Goal: Task Accomplishment & Management: Manage account settings

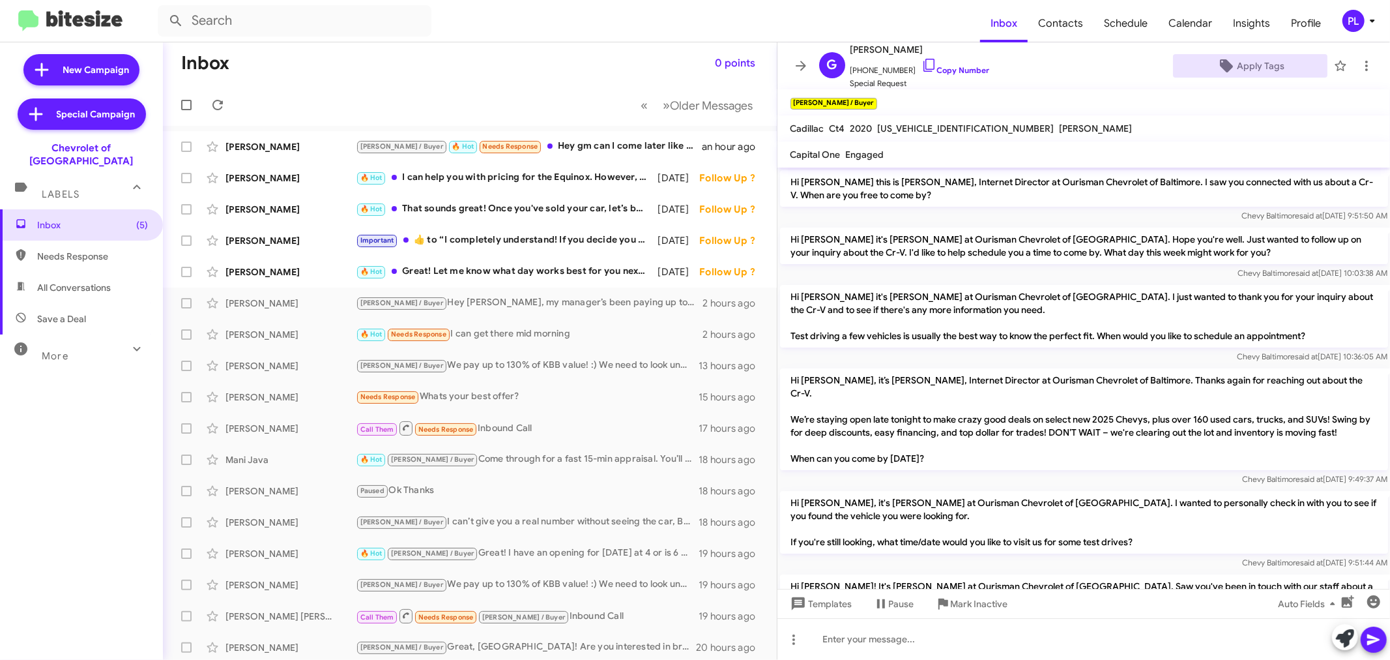
scroll to position [648, 0]
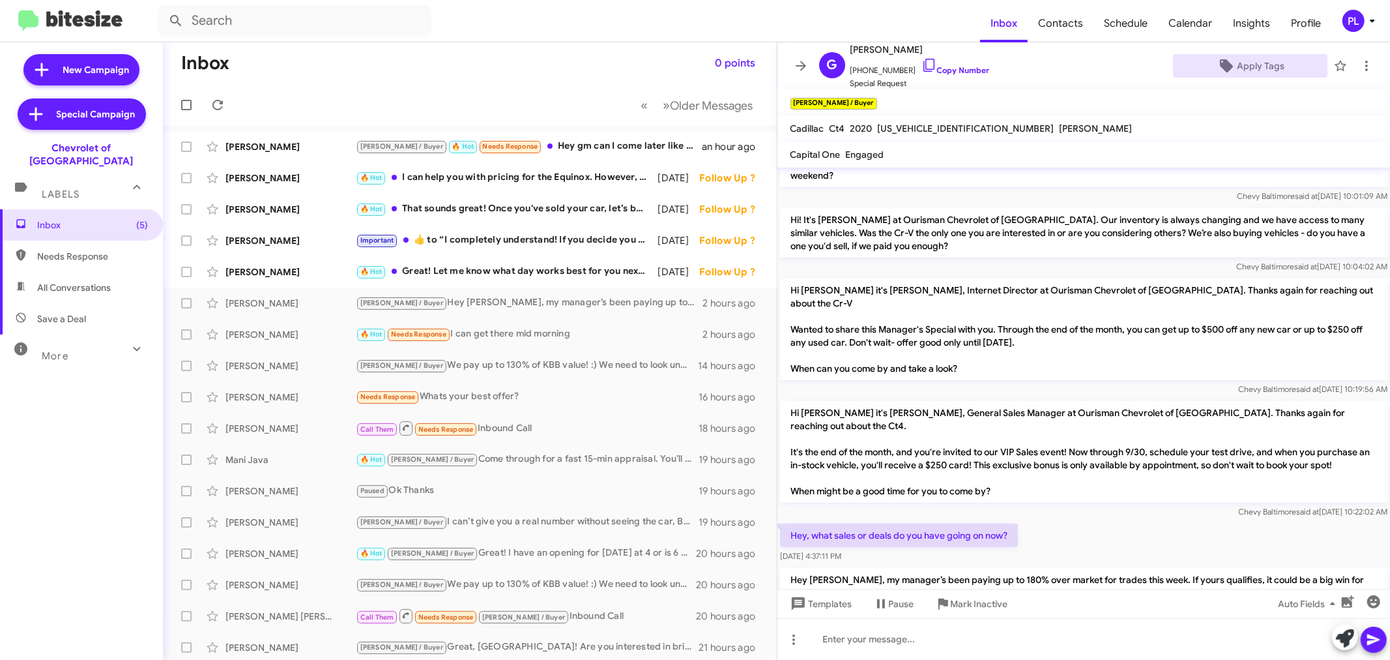
click at [1374, 16] on icon at bounding box center [1373, 21] width 16 height 16
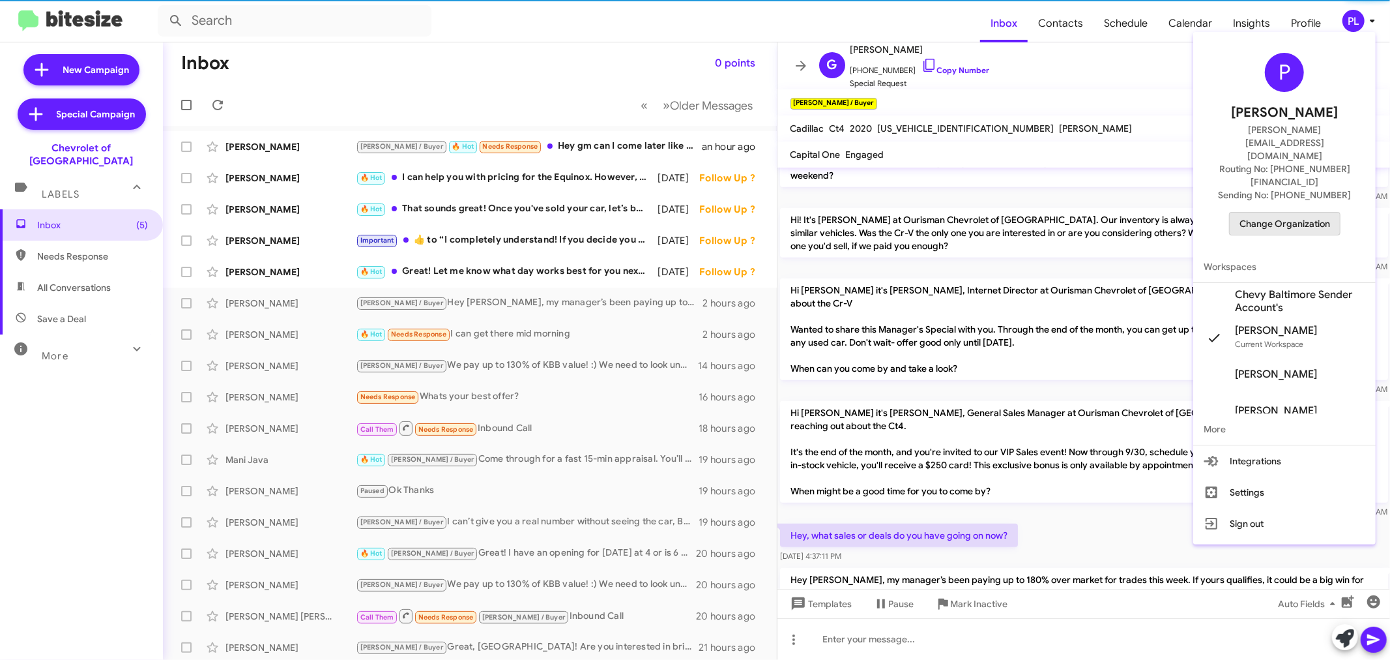
click at [1303, 212] on span "Change Organization" at bounding box center [1285, 223] width 91 height 22
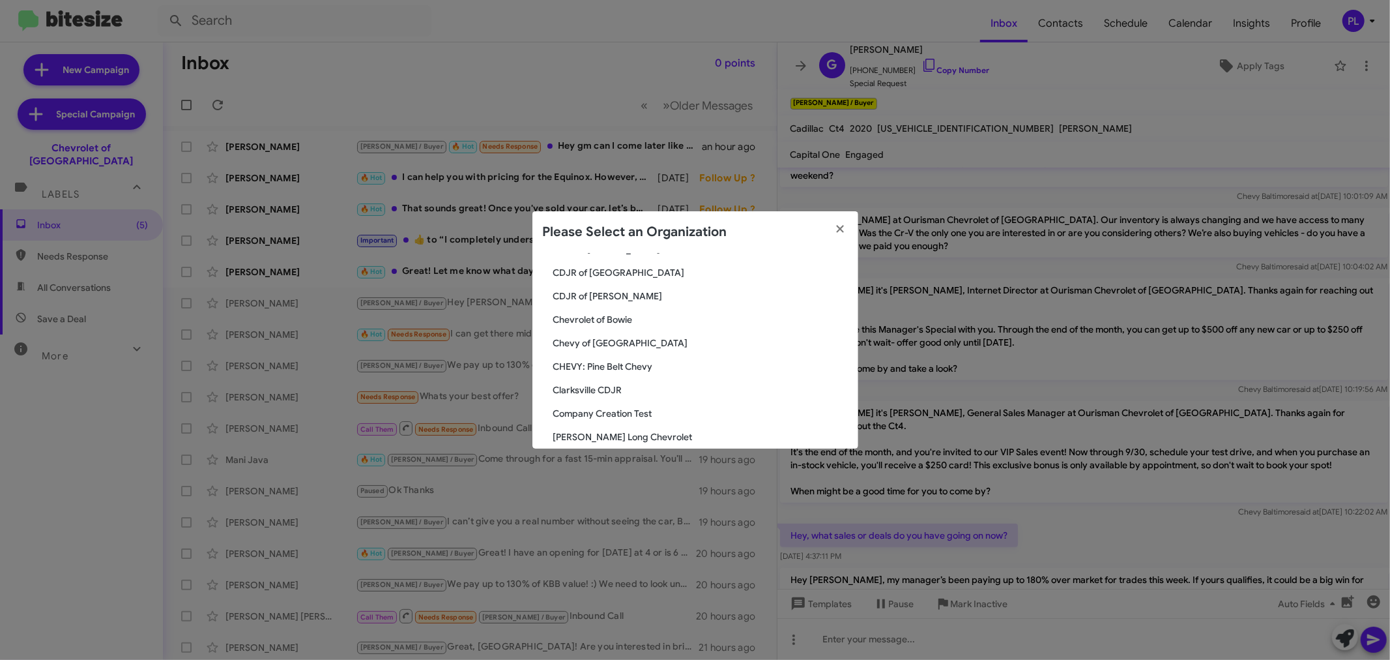
scroll to position [362, 0]
click at [1058, 134] on modal-container "Please Select an Organization Search Chevrolet of Baltimore Current Org Adams J…" at bounding box center [695, 330] width 1390 height 660
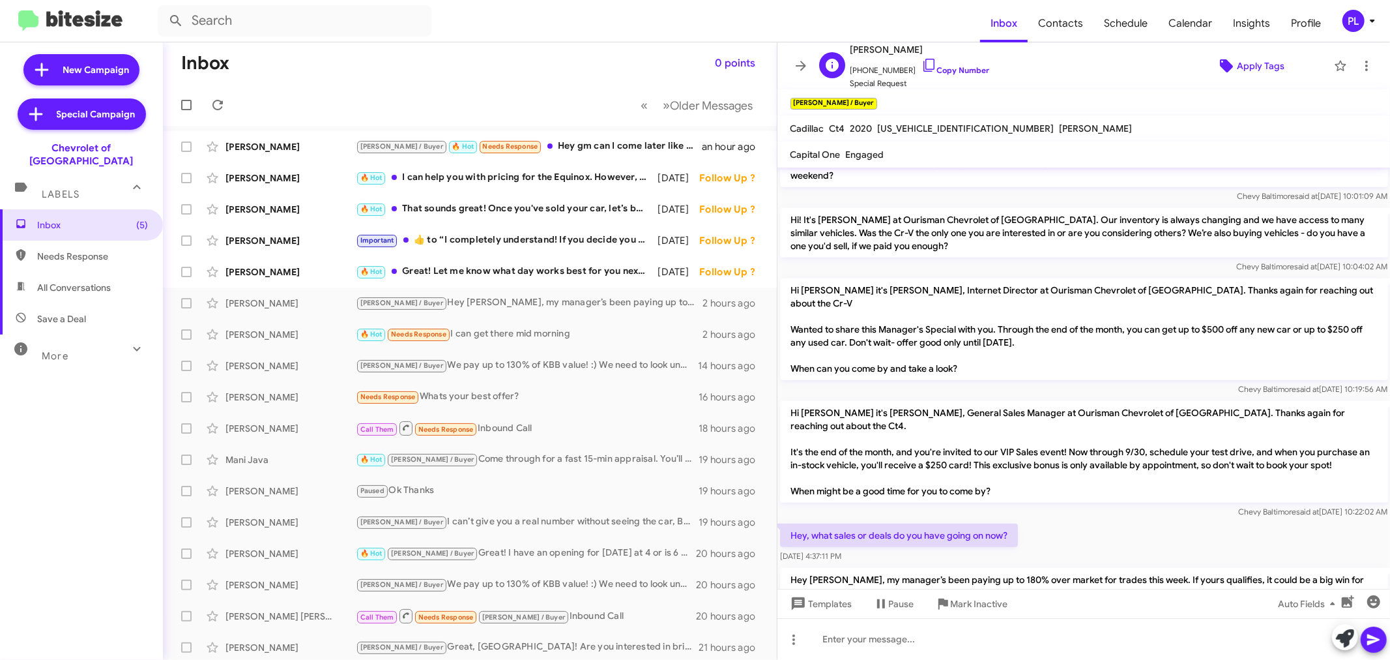
click at [1260, 65] on span "Apply Tags" at bounding box center [1261, 65] width 48 height 23
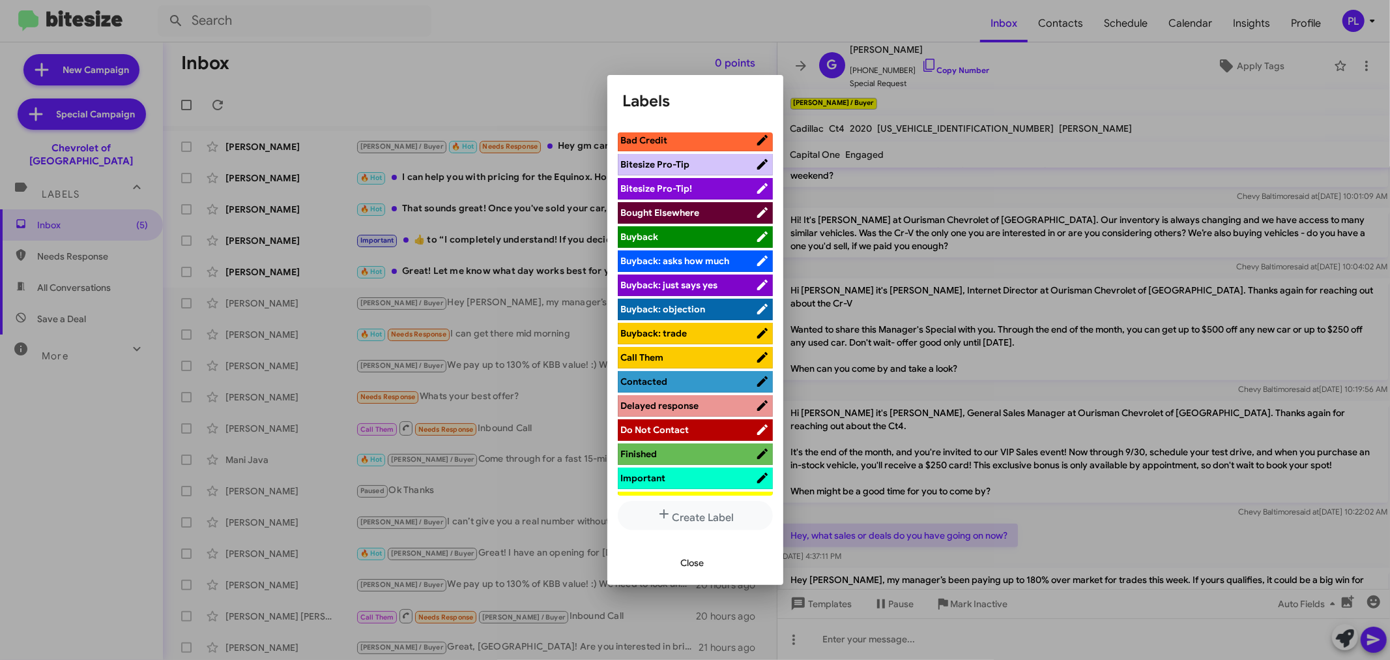
scroll to position [0, 0]
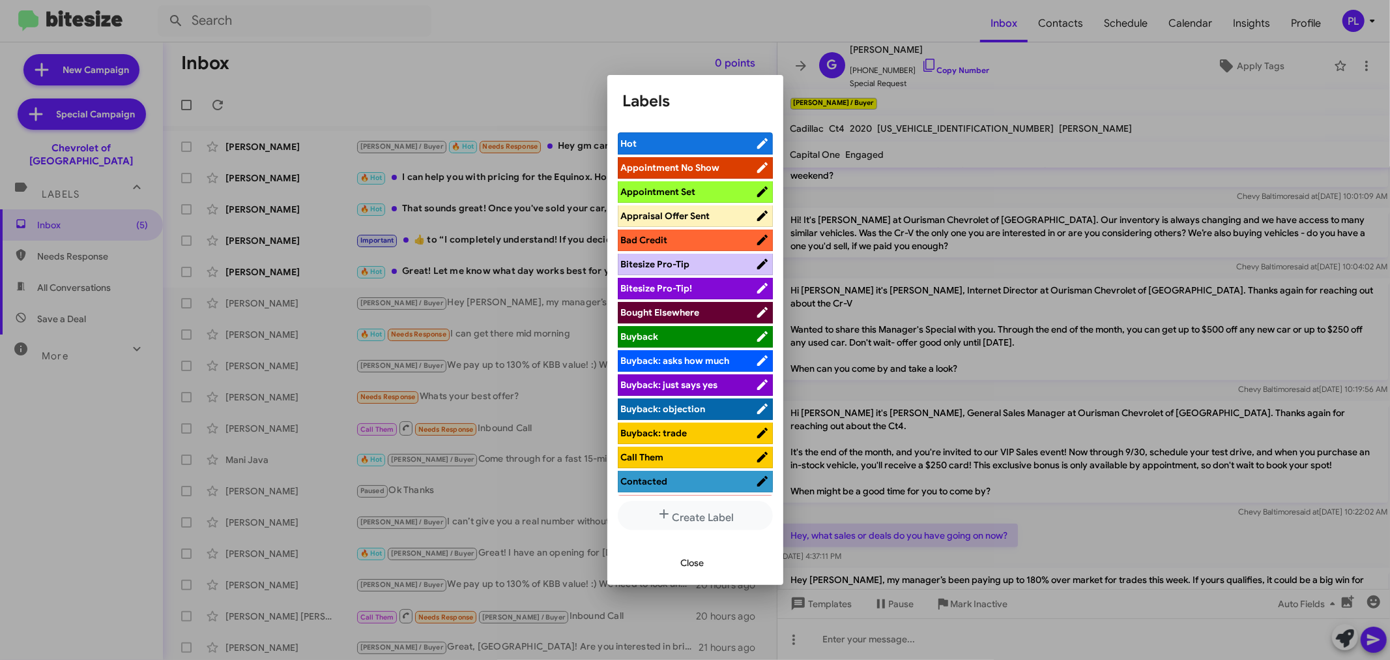
click at [696, 562] on span "Close" at bounding box center [692, 562] width 23 height 23
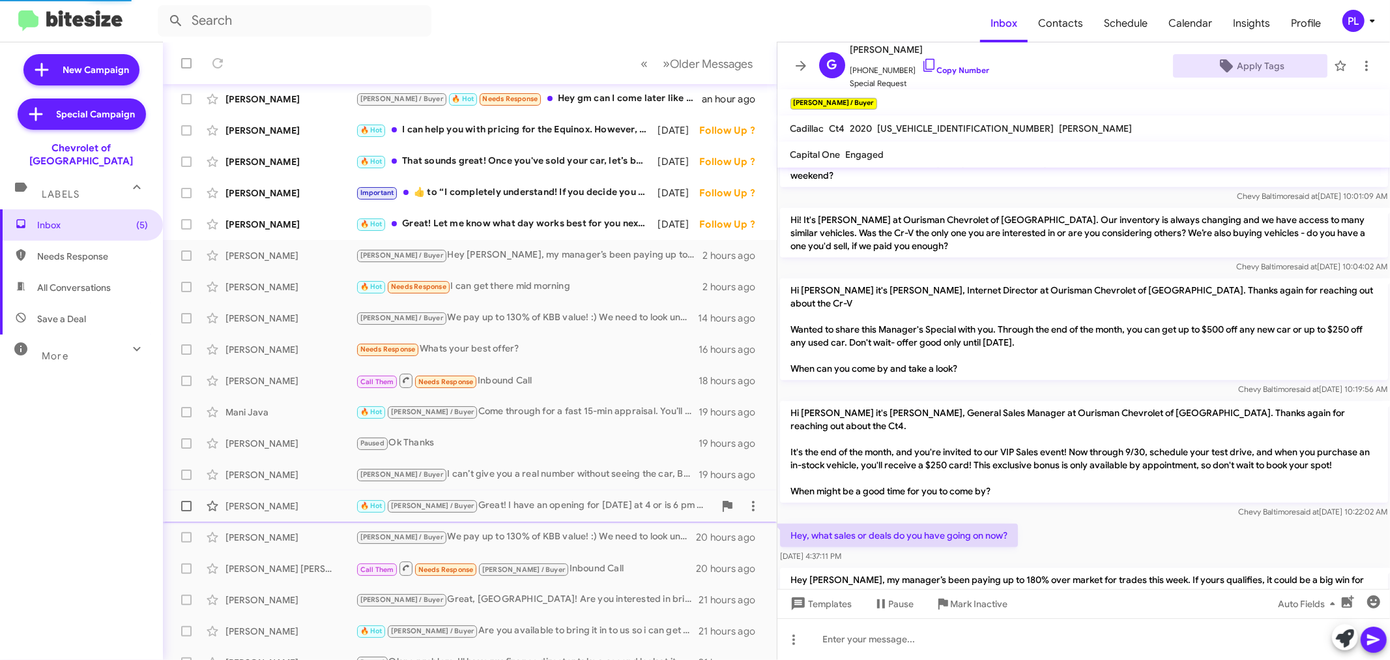
scroll to position [96, 0]
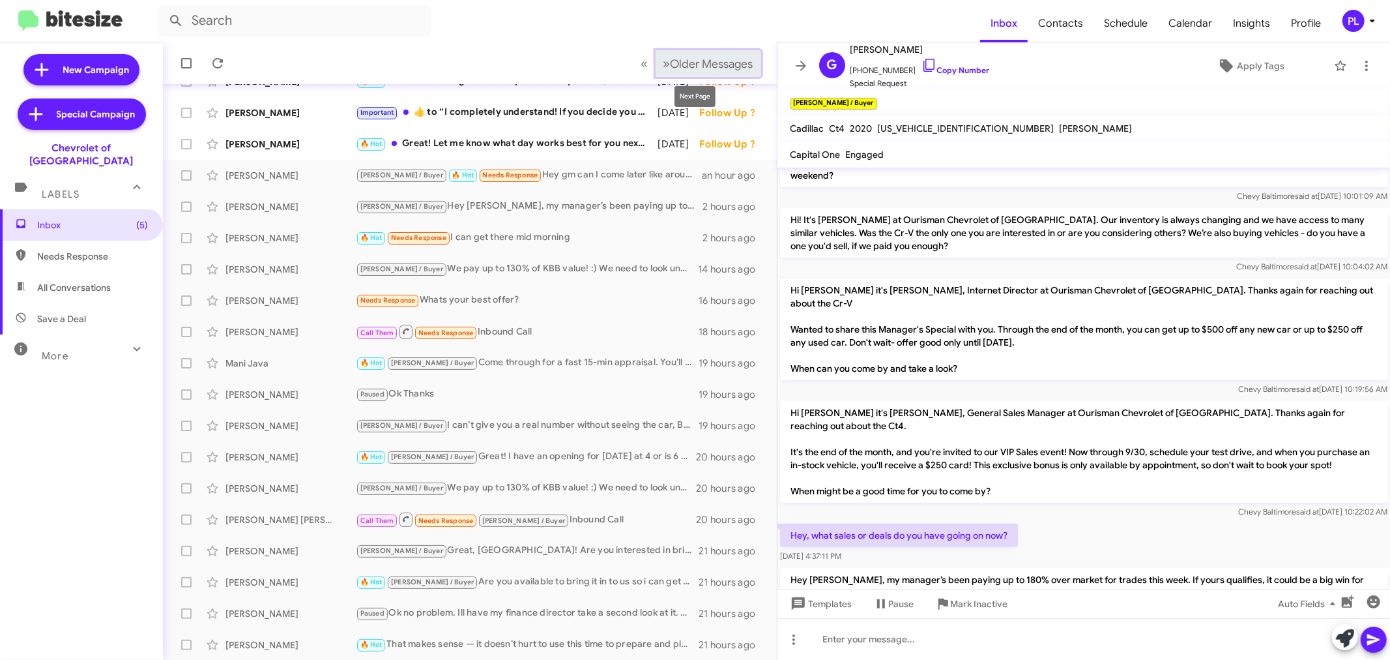
click at [675, 54] on button "» Next Older Messages" at bounding box center [709, 63] width 106 height 27
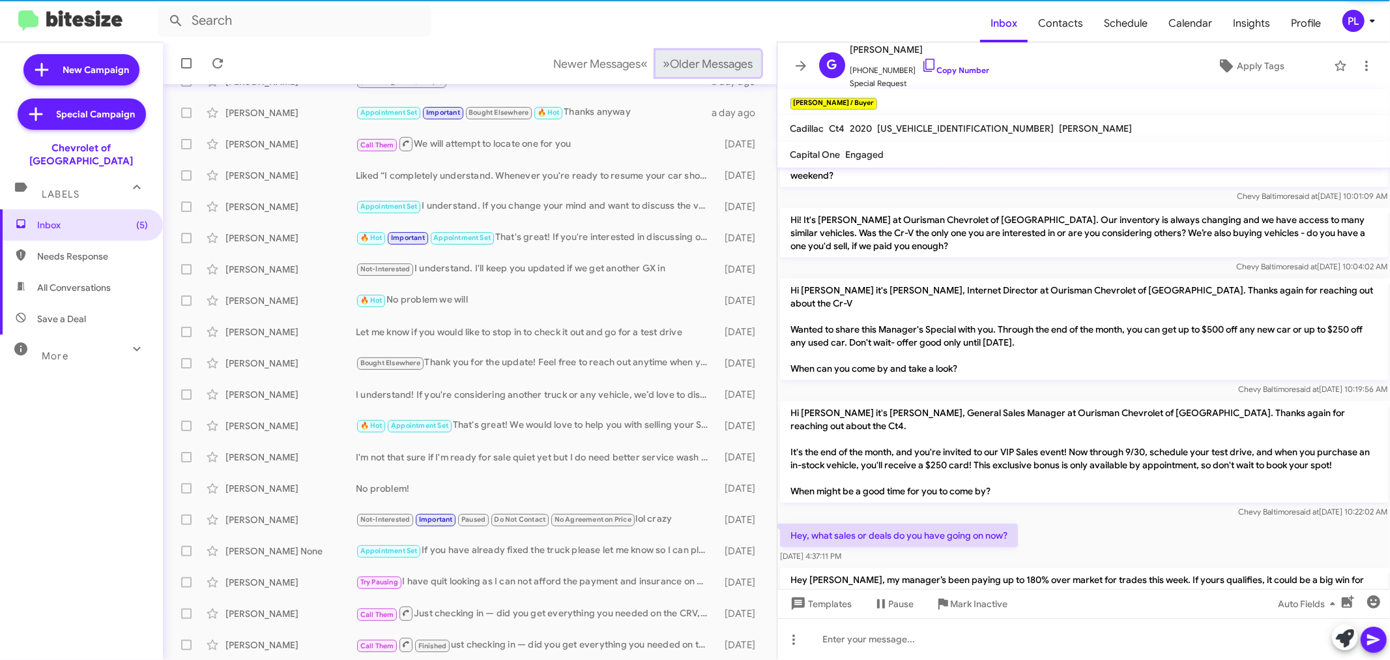
click at [682, 53] on button "» Next Older Messages" at bounding box center [709, 63] width 106 height 27
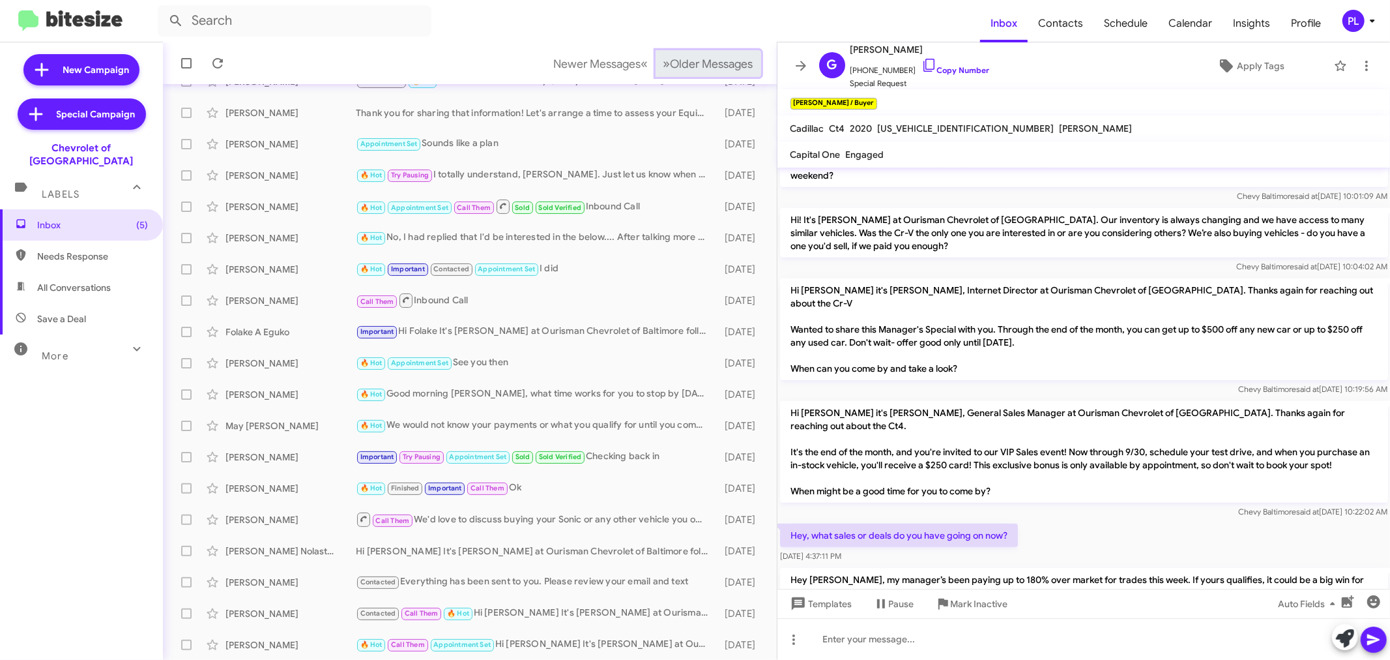
click at [682, 53] on button "» Next Older Messages" at bounding box center [709, 63] width 106 height 27
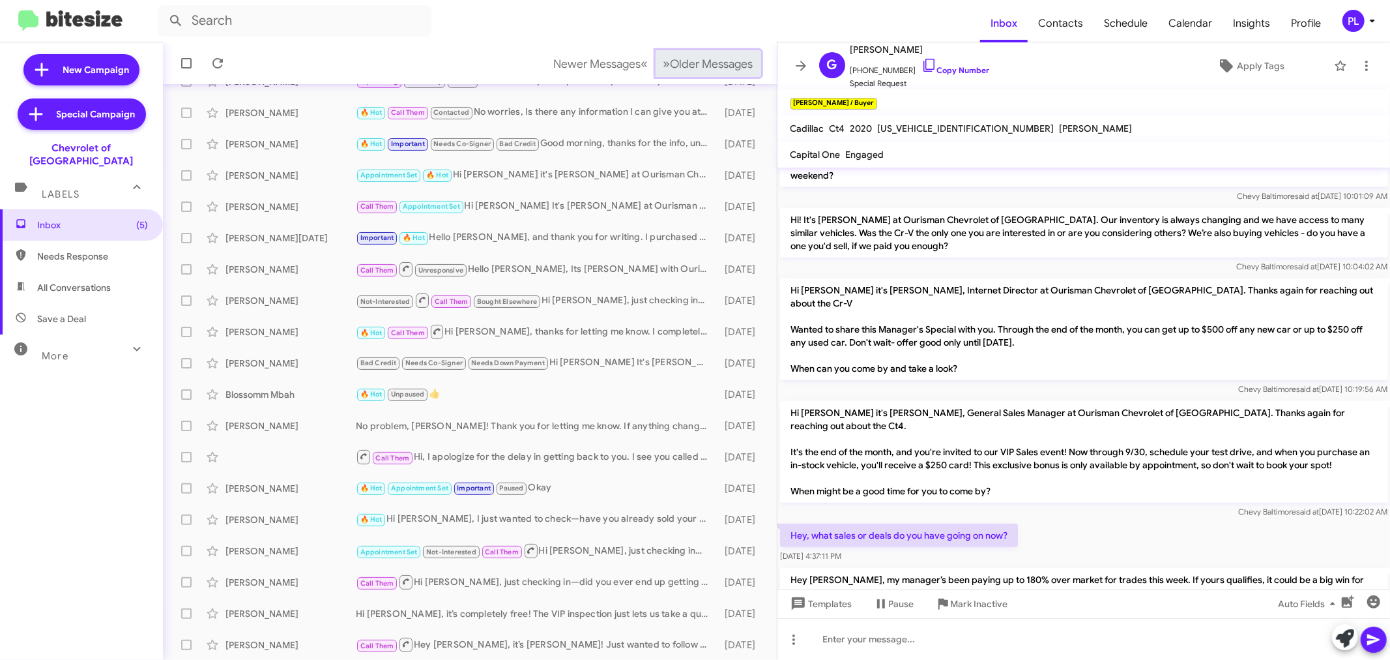
click at [682, 53] on button "» Next Older Messages" at bounding box center [709, 63] width 106 height 27
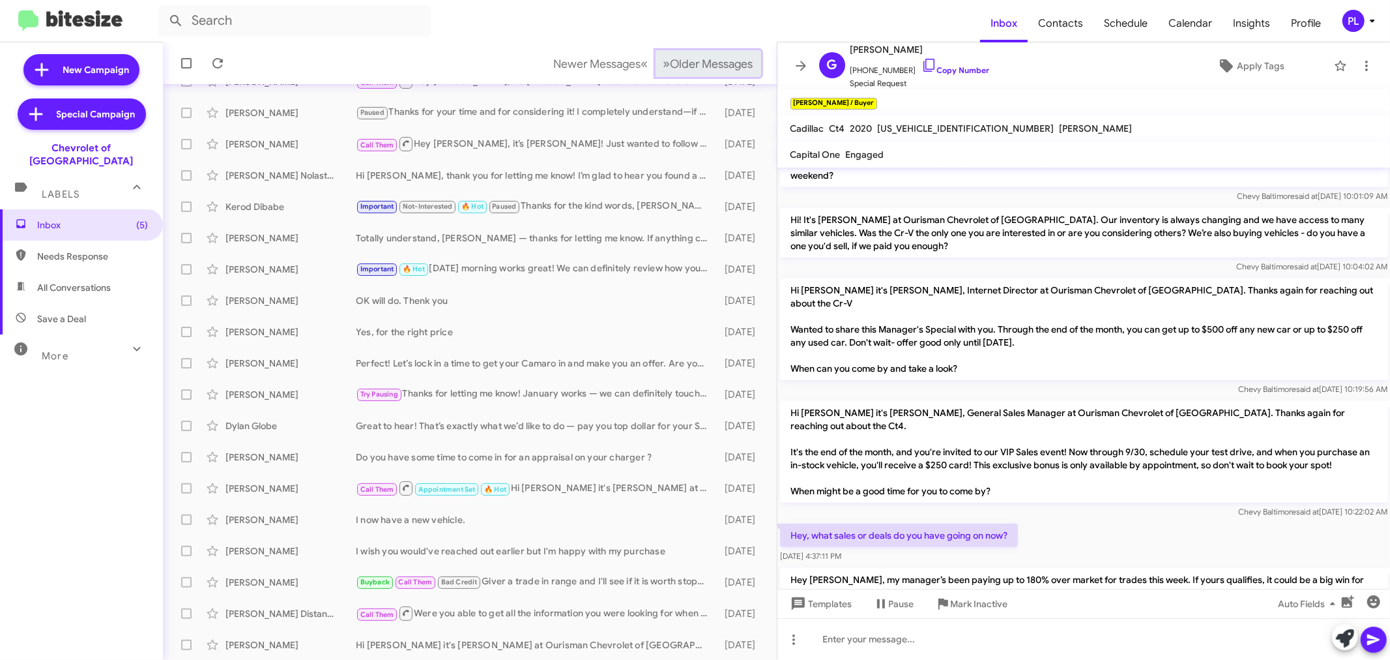
click at [682, 53] on button "» Next Older Messages" at bounding box center [709, 63] width 106 height 27
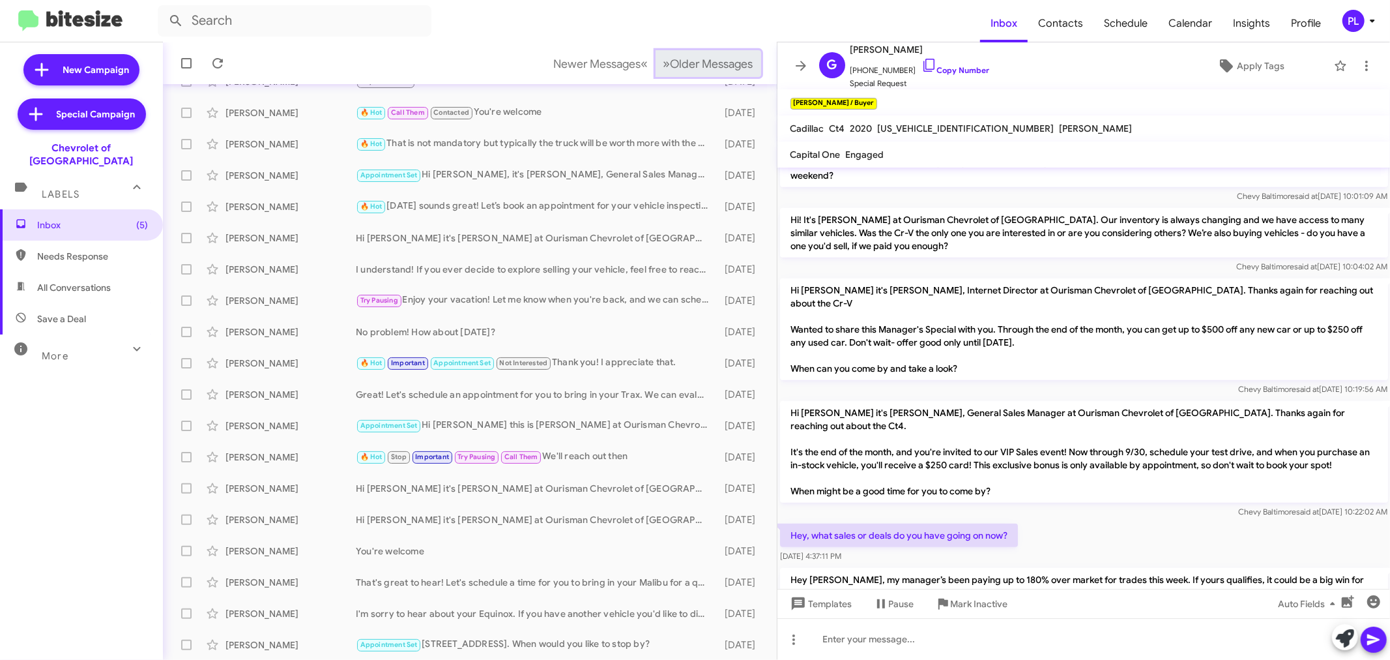
click at [682, 53] on button "» Next Older Messages" at bounding box center [709, 63] width 106 height 27
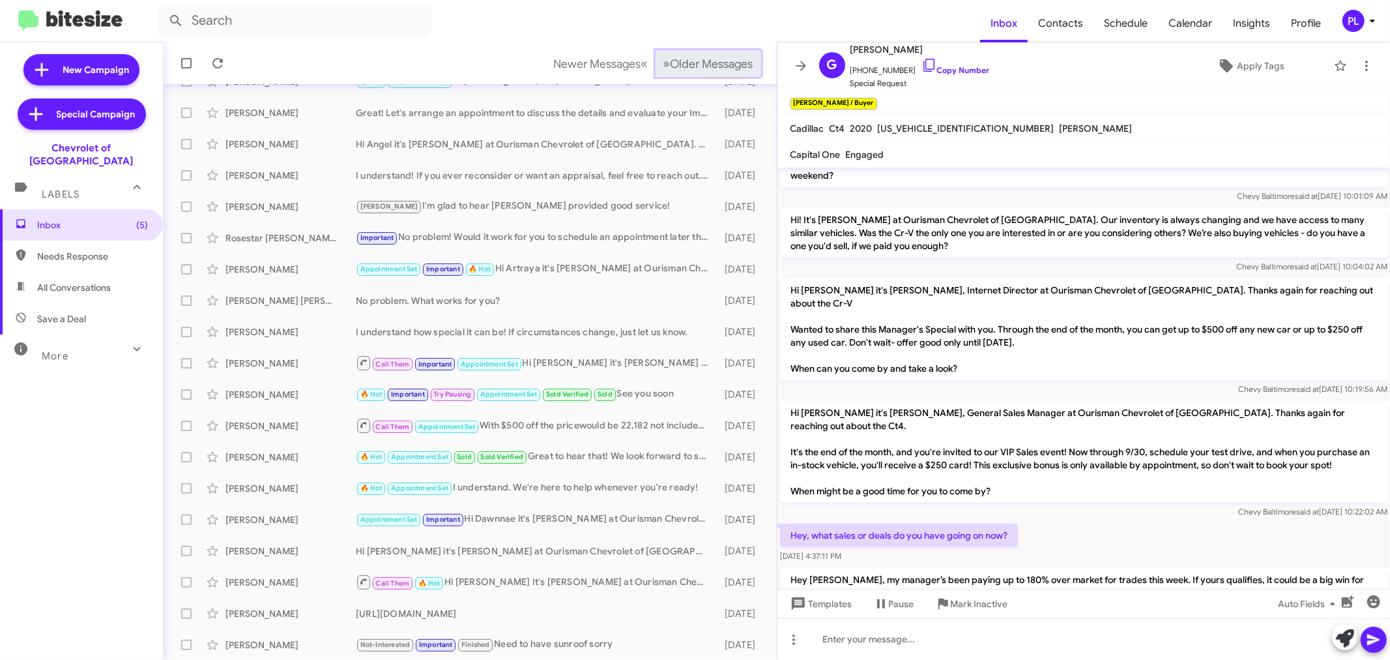
click at [682, 53] on button "» Next Older Messages" at bounding box center [709, 63] width 106 height 27
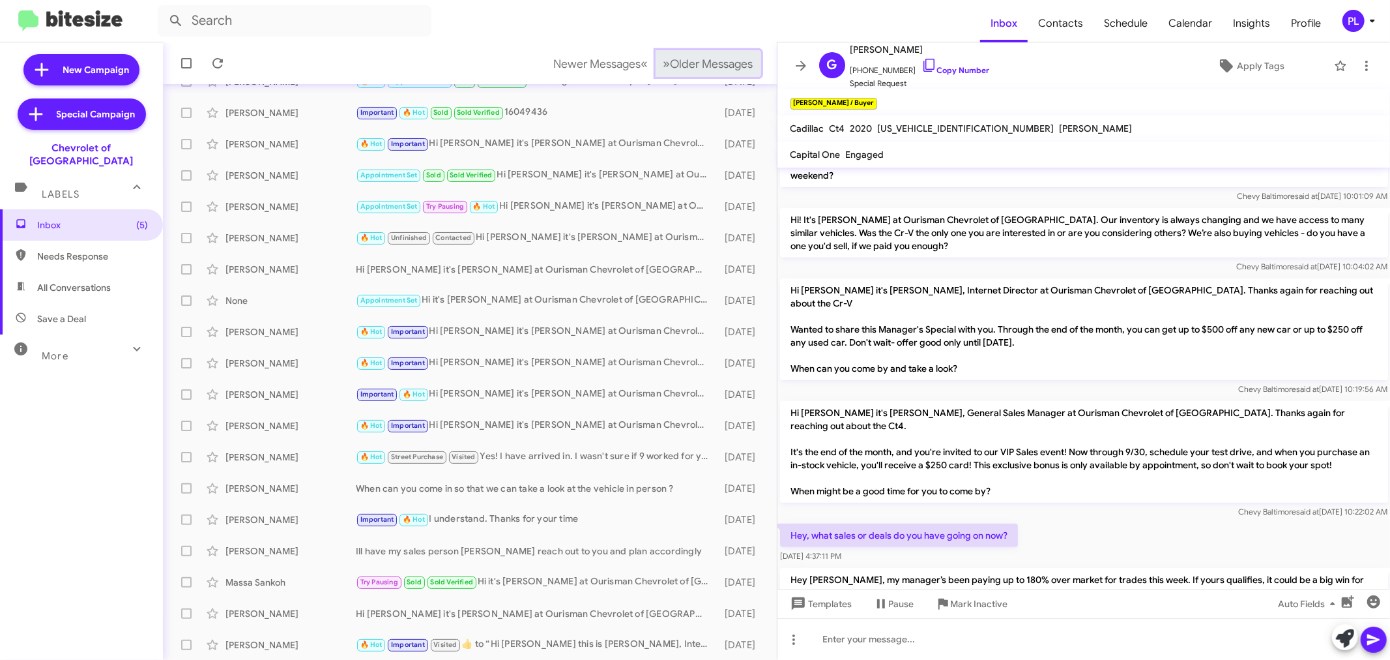
click at [682, 53] on button "» Next Older Messages" at bounding box center [709, 63] width 106 height 27
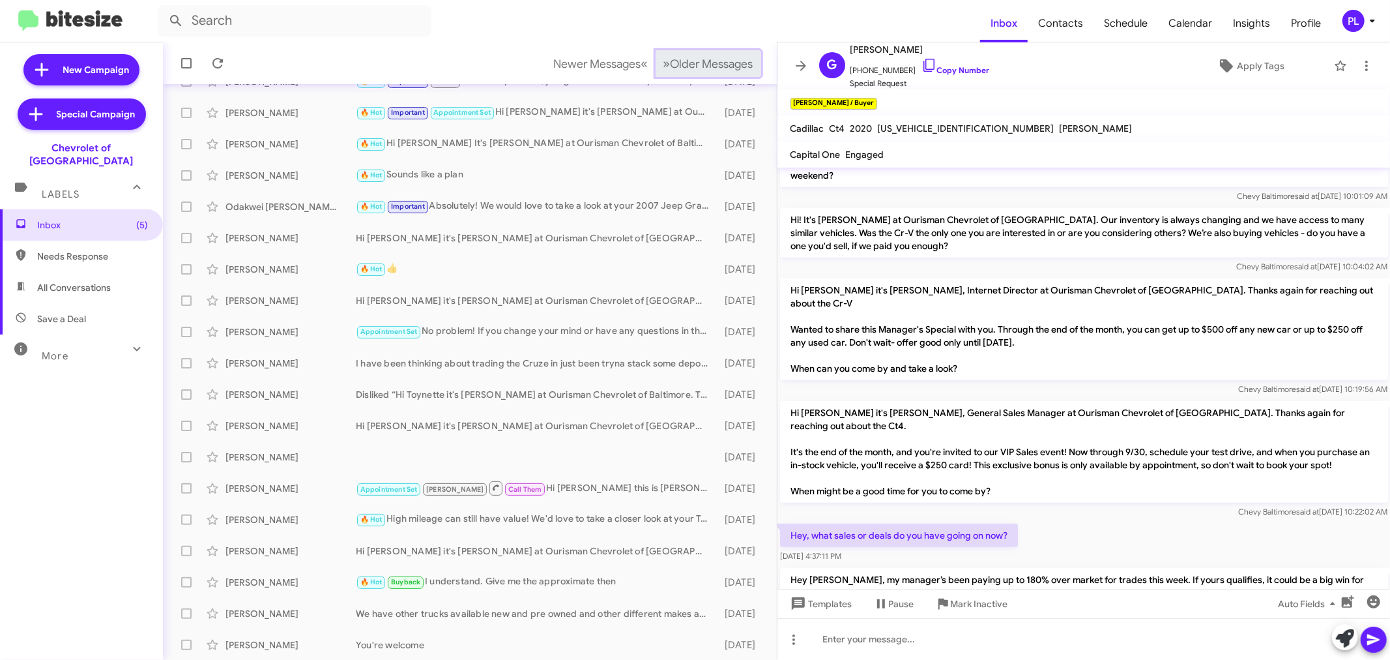
click at [682, 53] on button "» Next Older Messages" at bounding box center [709, 63] width 106 height 27
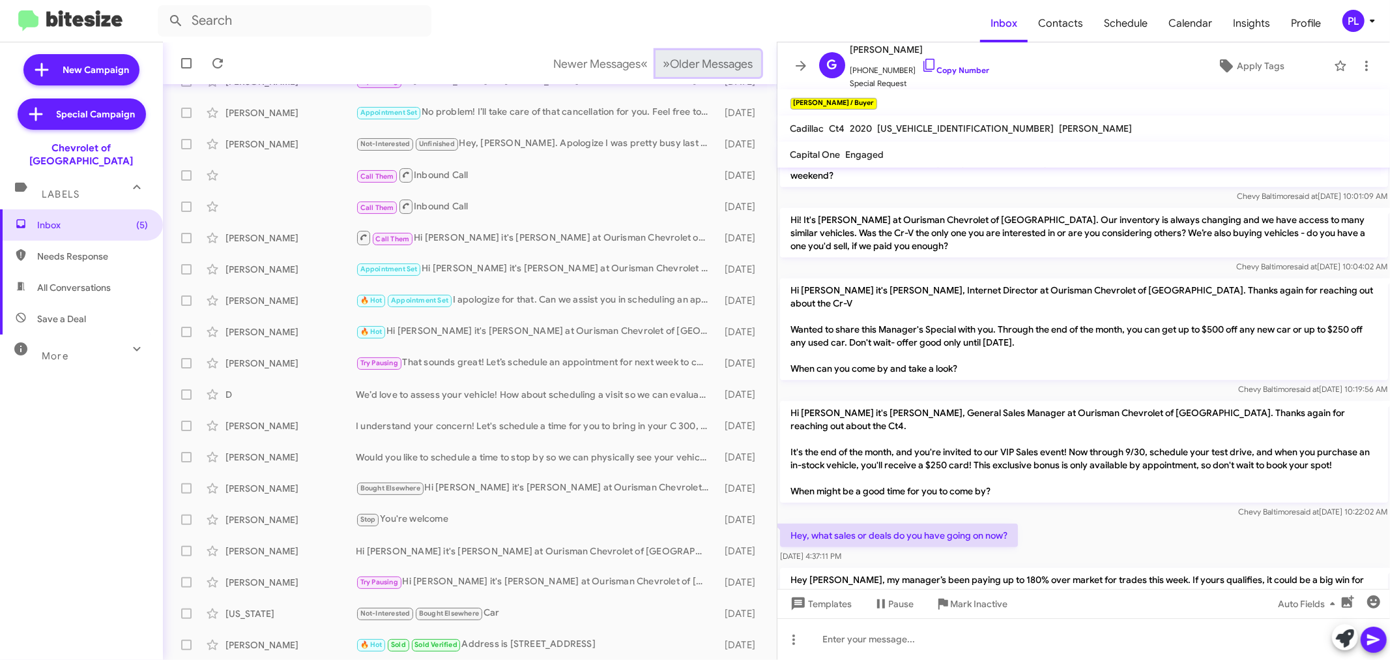
click at [682, 53] on button "» Next Older Messages" at bounding box center [709, 63] width 106 height 27
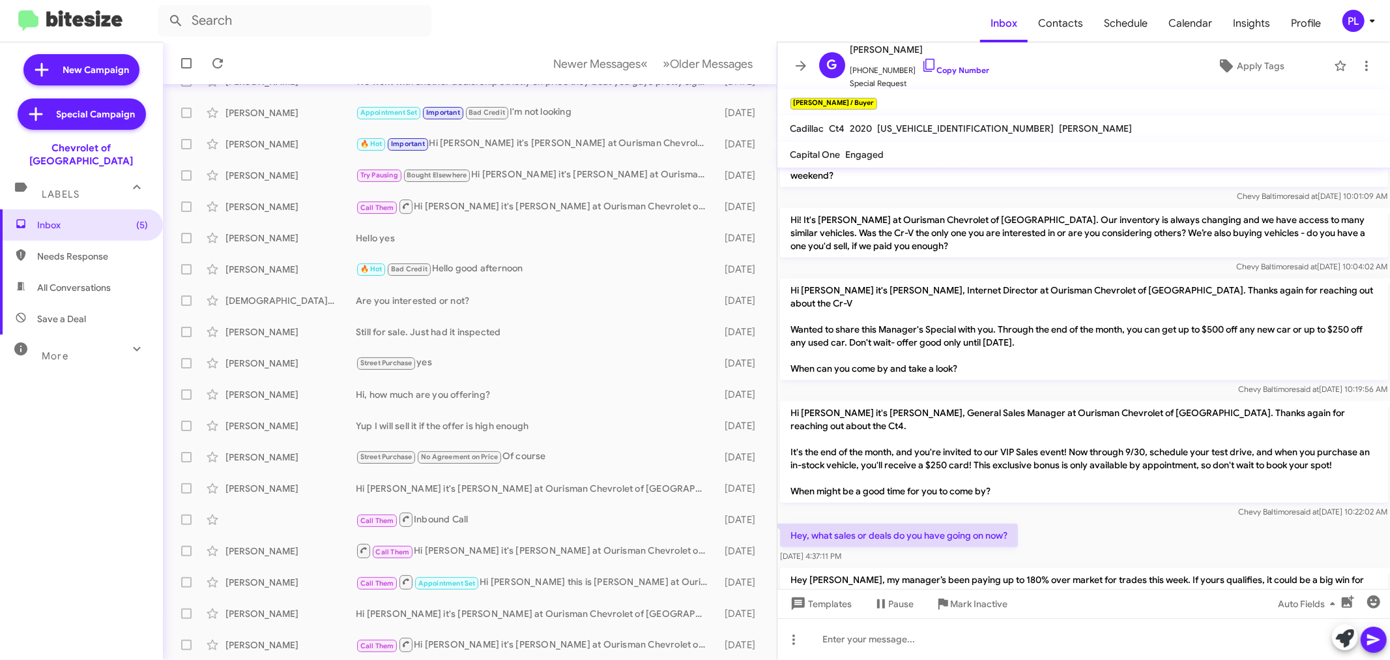
click at [1365, 18] on icon at bounding box center [1373, 21] width 16 height 16
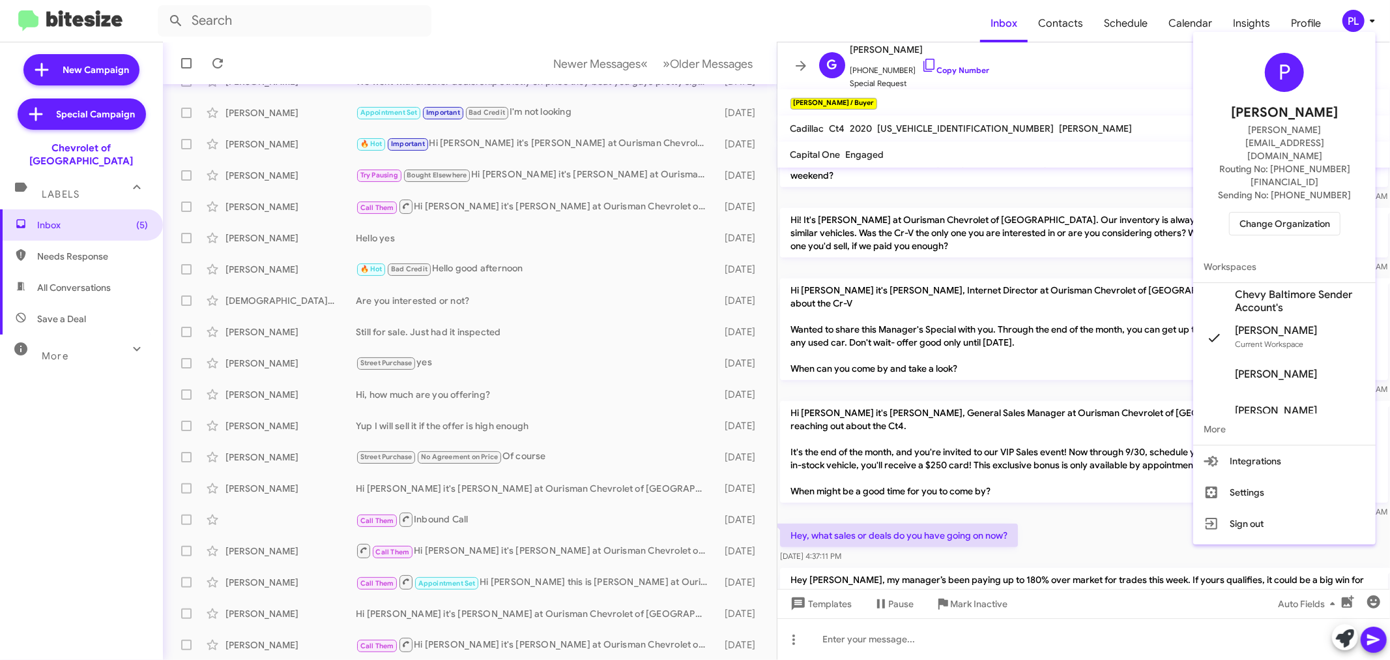
click at [1253, 212] on span "Change Organization" at bounding box center [1285, 223] width 91 height 22
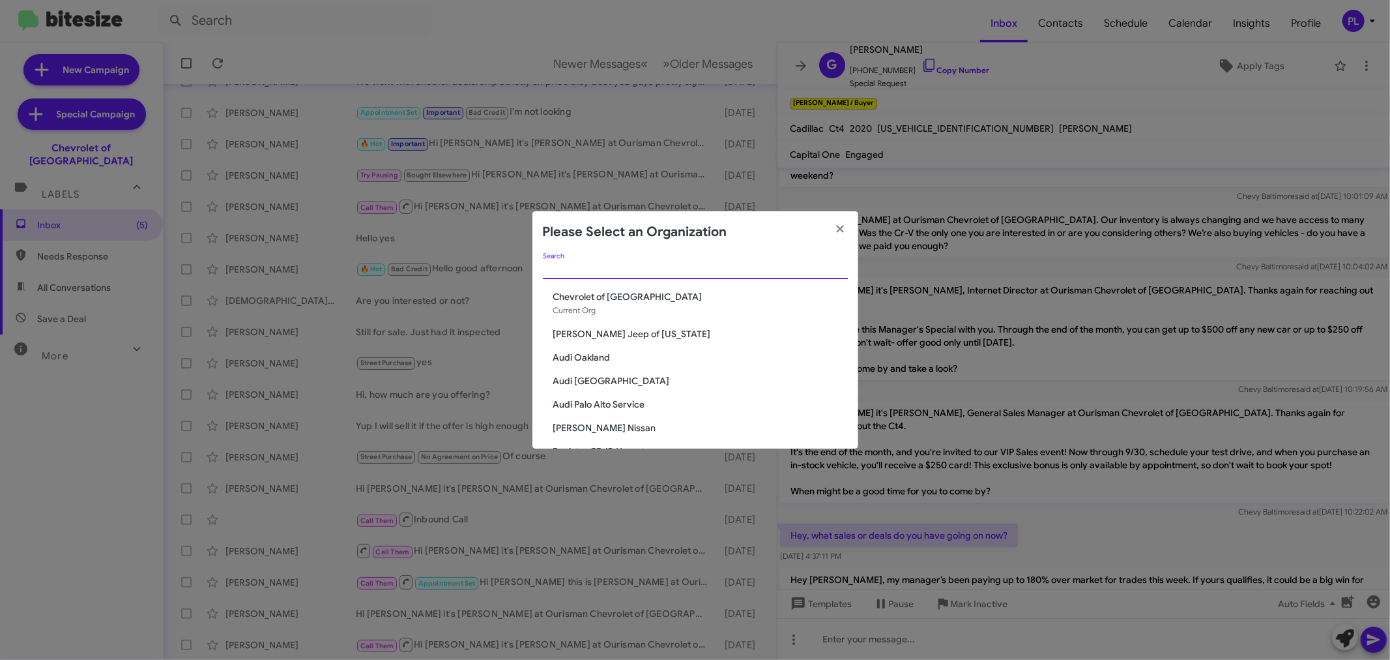
click at [643, 264] on input "Search" at bounding box center [695, 269] width 305 height 10
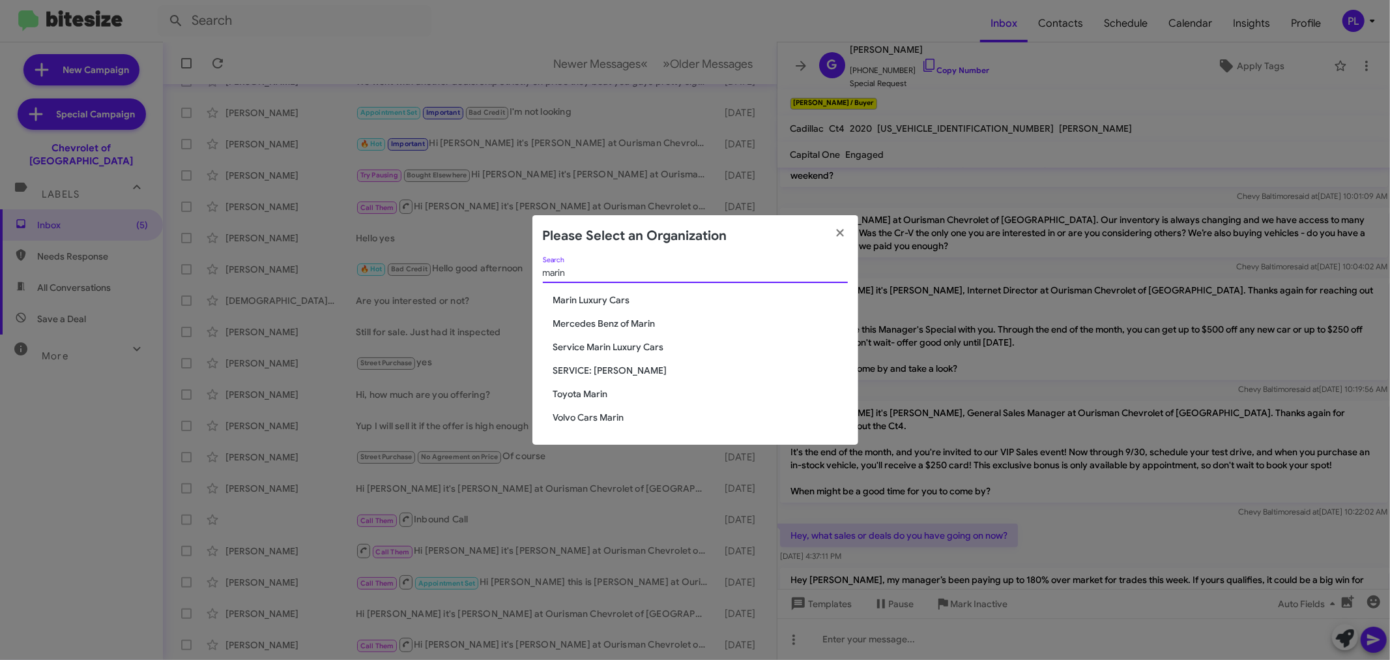
type input "marin"
click at [609, 296] on span "Marin Luxury Cars" at bounding box center [700, 299] width 295 height 13
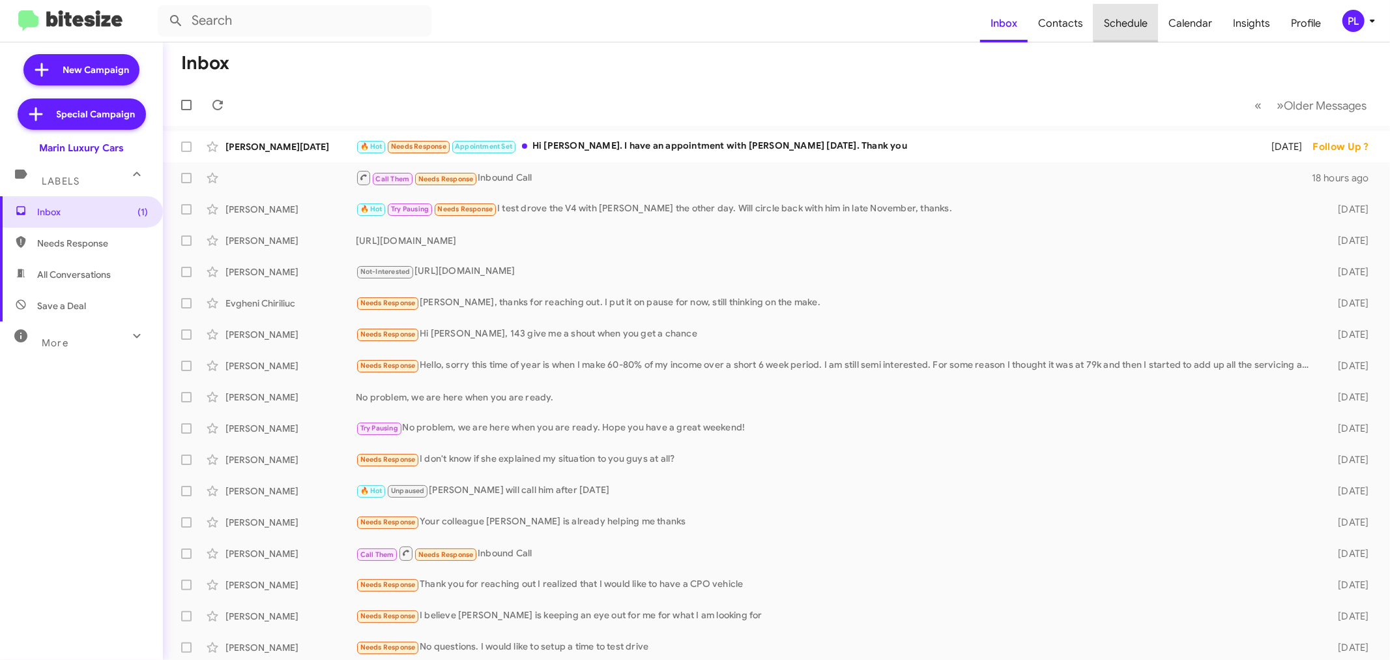
click at [1136, 21] on span "Schedule" at bounding box center [1126, 24] width 65 height 38
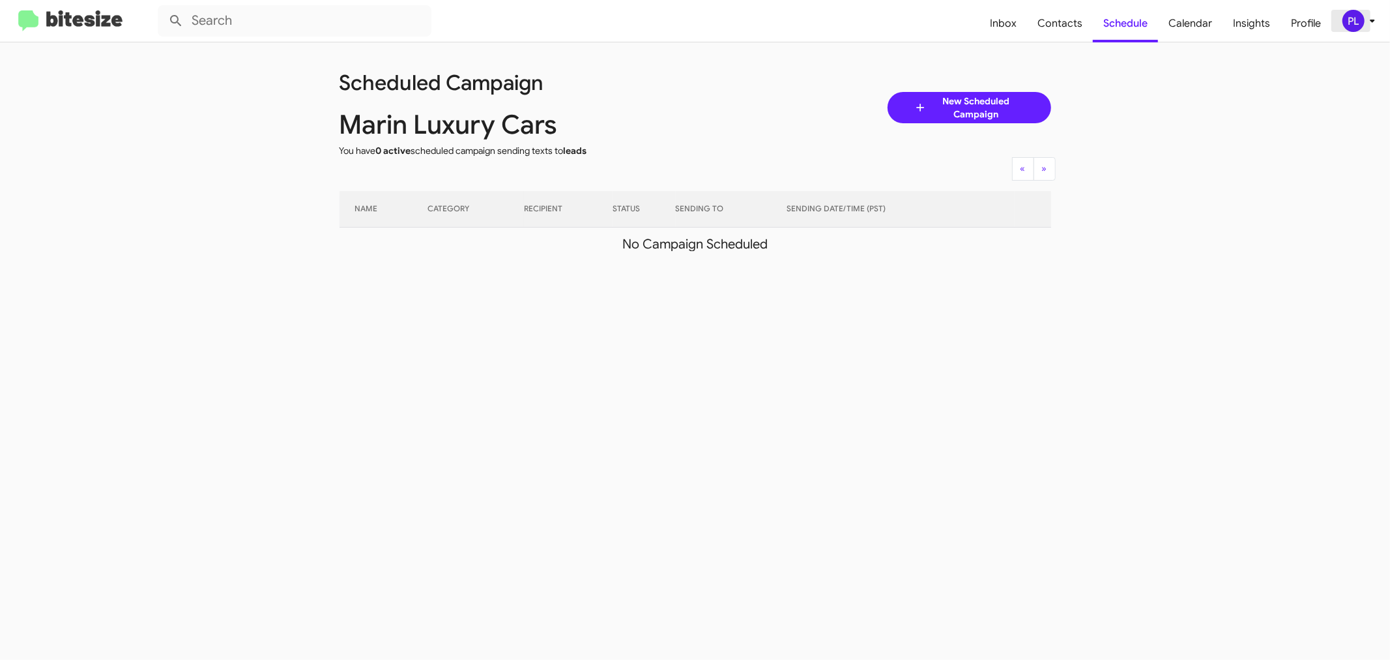
click at [1360, 23] on div "PL" at bounding box center [1354, 21] width 22 height 22
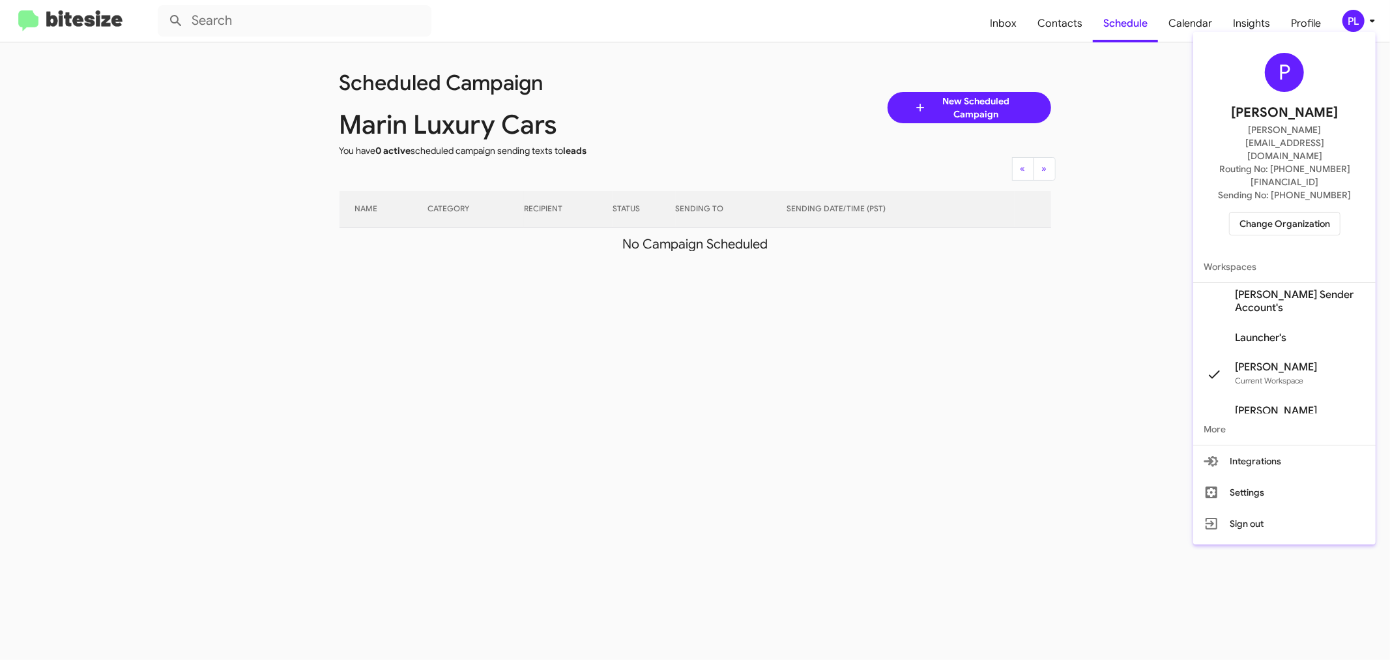
click at [1274, 288] on span "[PERSON_NAME] Sender Account's" at bounding box center [1300, 301] width 130 height 26
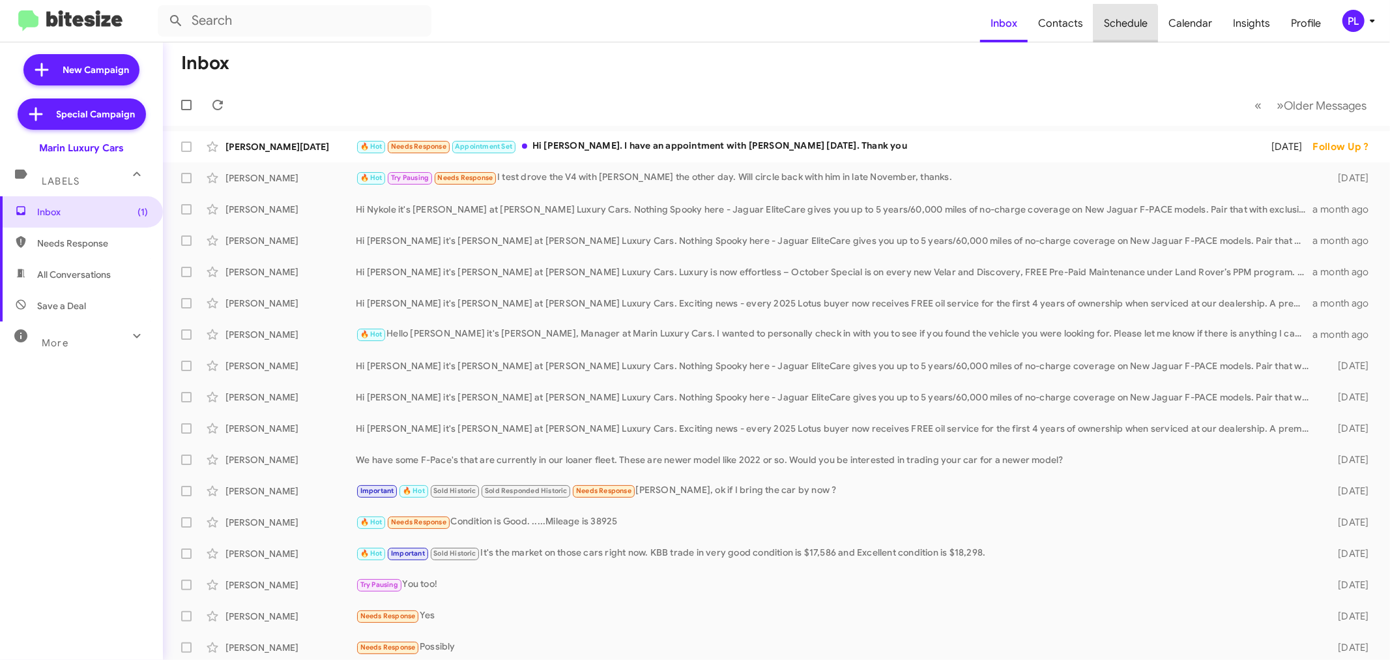
click at [1122, 27] on span "Schedule" at bounding box center [1126, 24] width 65 height 38
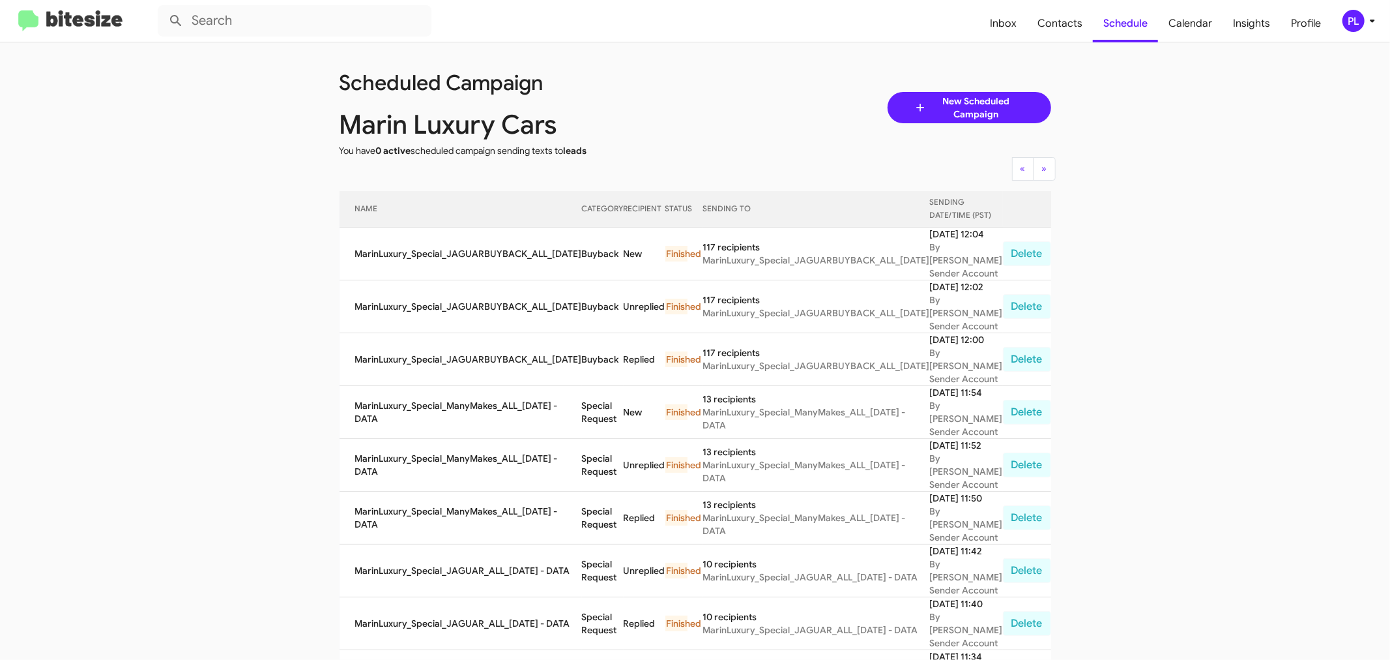
click at [1358, 27] on div "PL" at bounding box center [1354, 21] width 22 height 22
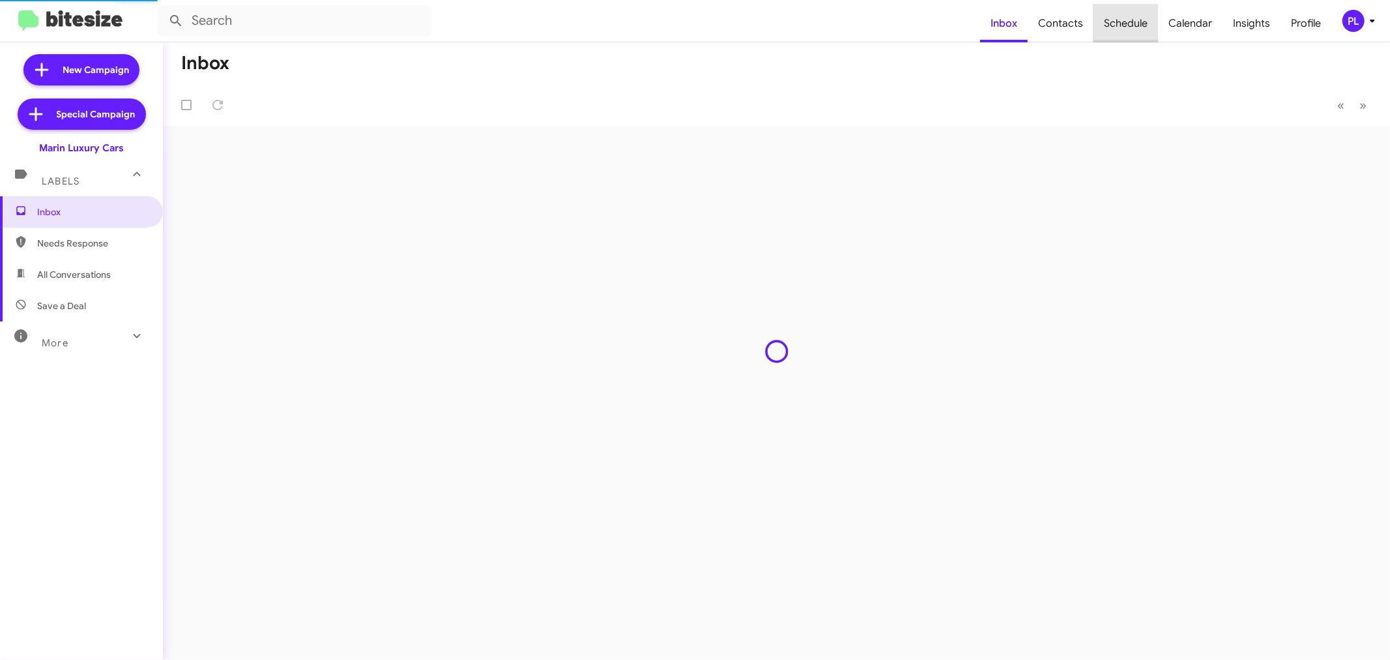
click at [1138, 21] on span "Schedule" at bounding box center [1126, 24] width 65 height 38
